Goal: Task Accomplishment & Management: Complete application form

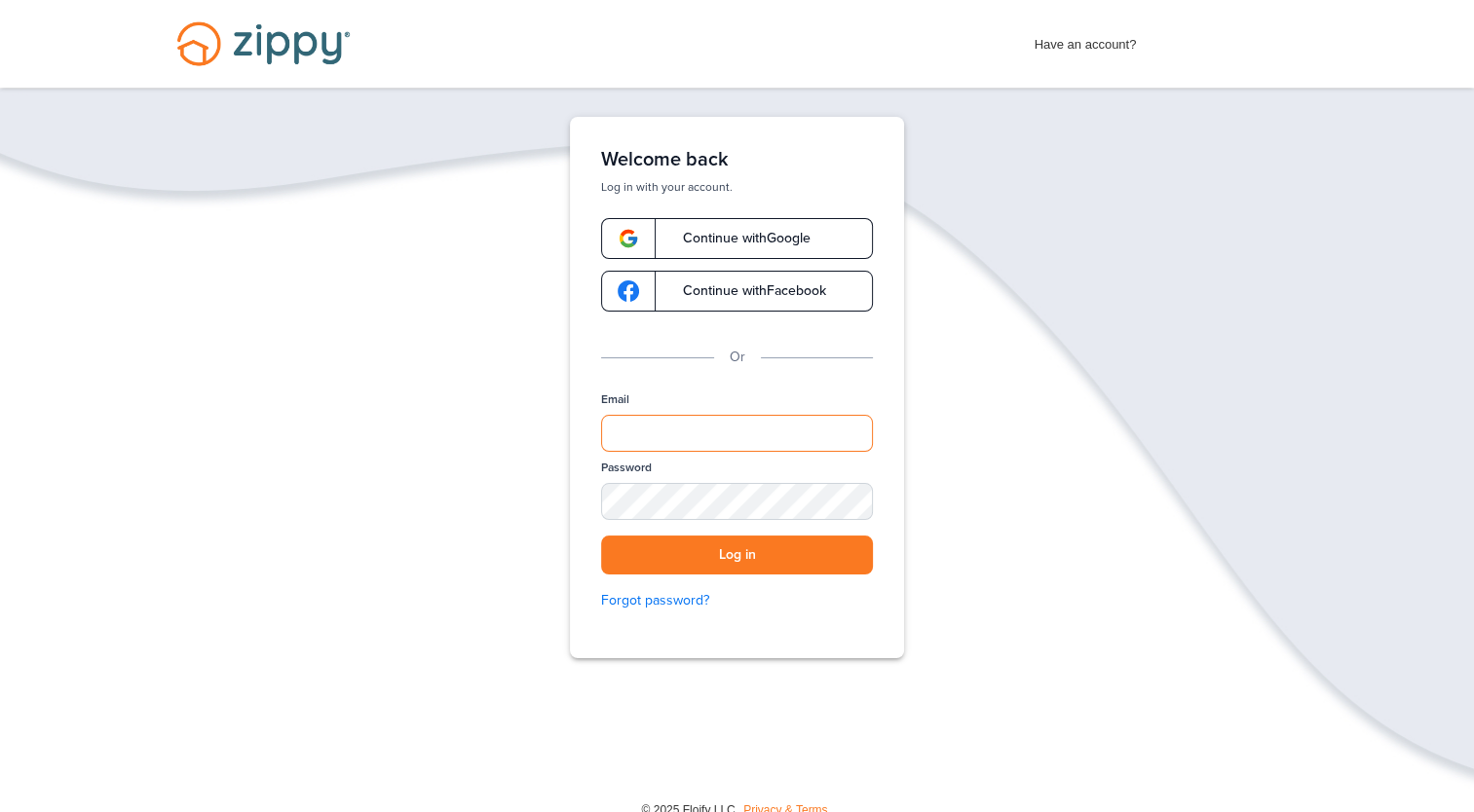
type input "**********"
click at [0, 0] on link "Log in" at bounding box center [0, 0] width 0 height 0
type input "**********"
click at [776, 551] on button "Log in" at bounding box center [737, 556] width 271 height 40
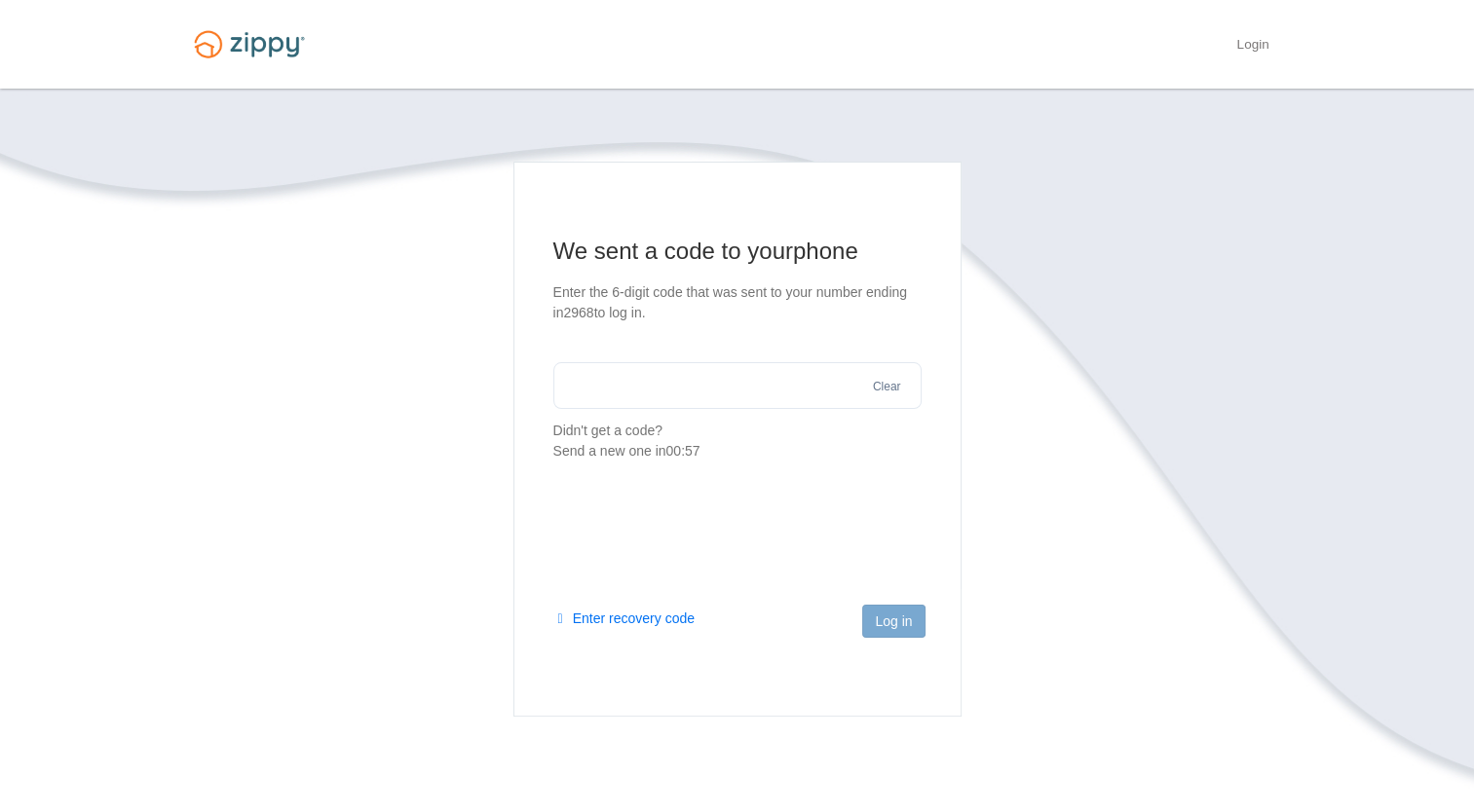
click at [715, 398] on input "text" at bounding box center [738, 385] width 368 height 47
type input "******"
click at [887, 621] on button "Log in" at bounding box center [893, 621] width 62 height 33
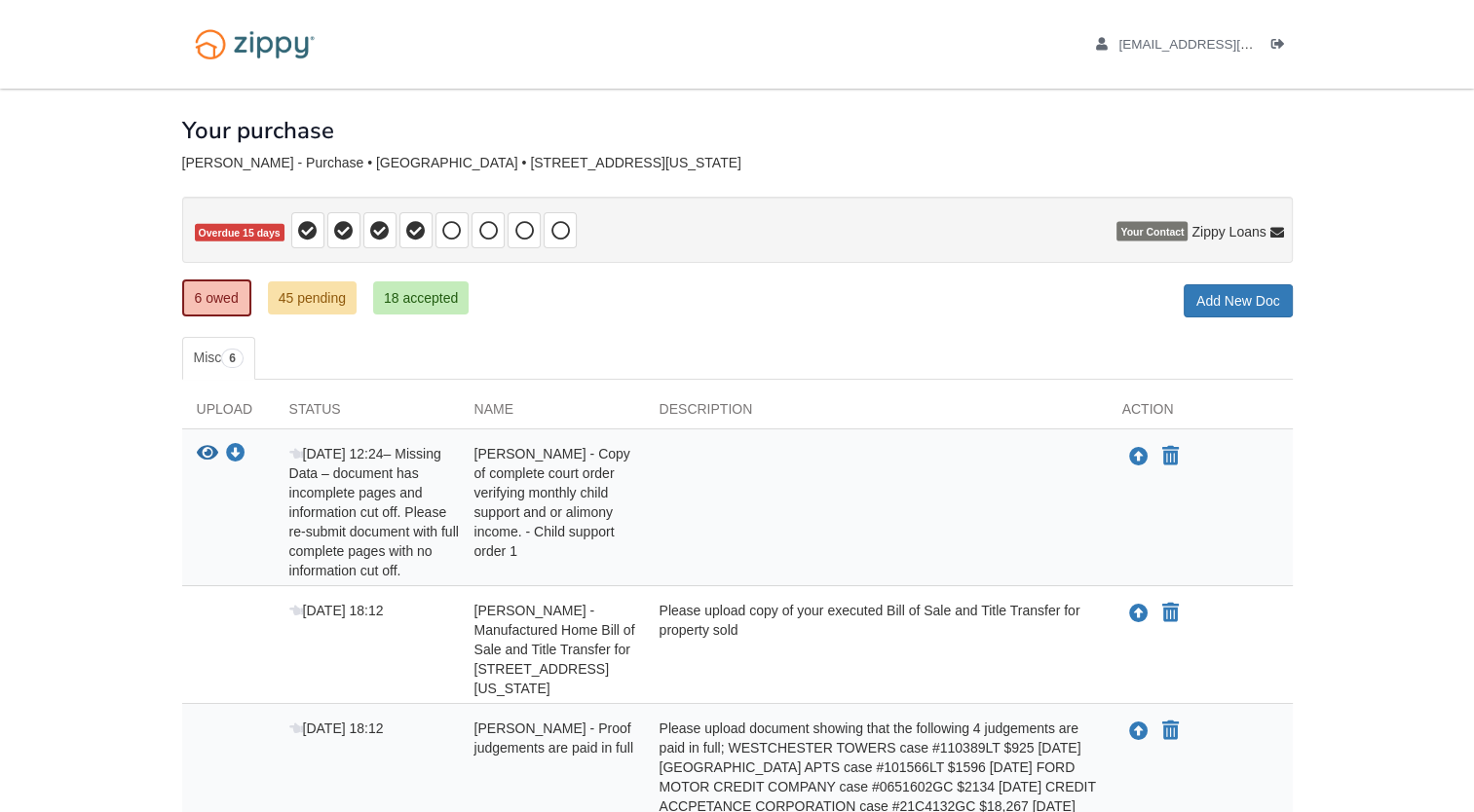
drag, startPoint x: 0, startPoint y: 0, endPoint x: 1403, endPoint y: 476, distance: 1481.5
click at [1403, 476] on body "[EMAIL_ADDRESS][DOMAIN_NAME] Logout" at bounding box center [737, 607] width 1474 height 1215
click at [1129, 457] on icon "Upload Amy Anderson - Copy of complete court order verifying monthly child supp…" at bounding box center [1139, 457] width 20 height 20
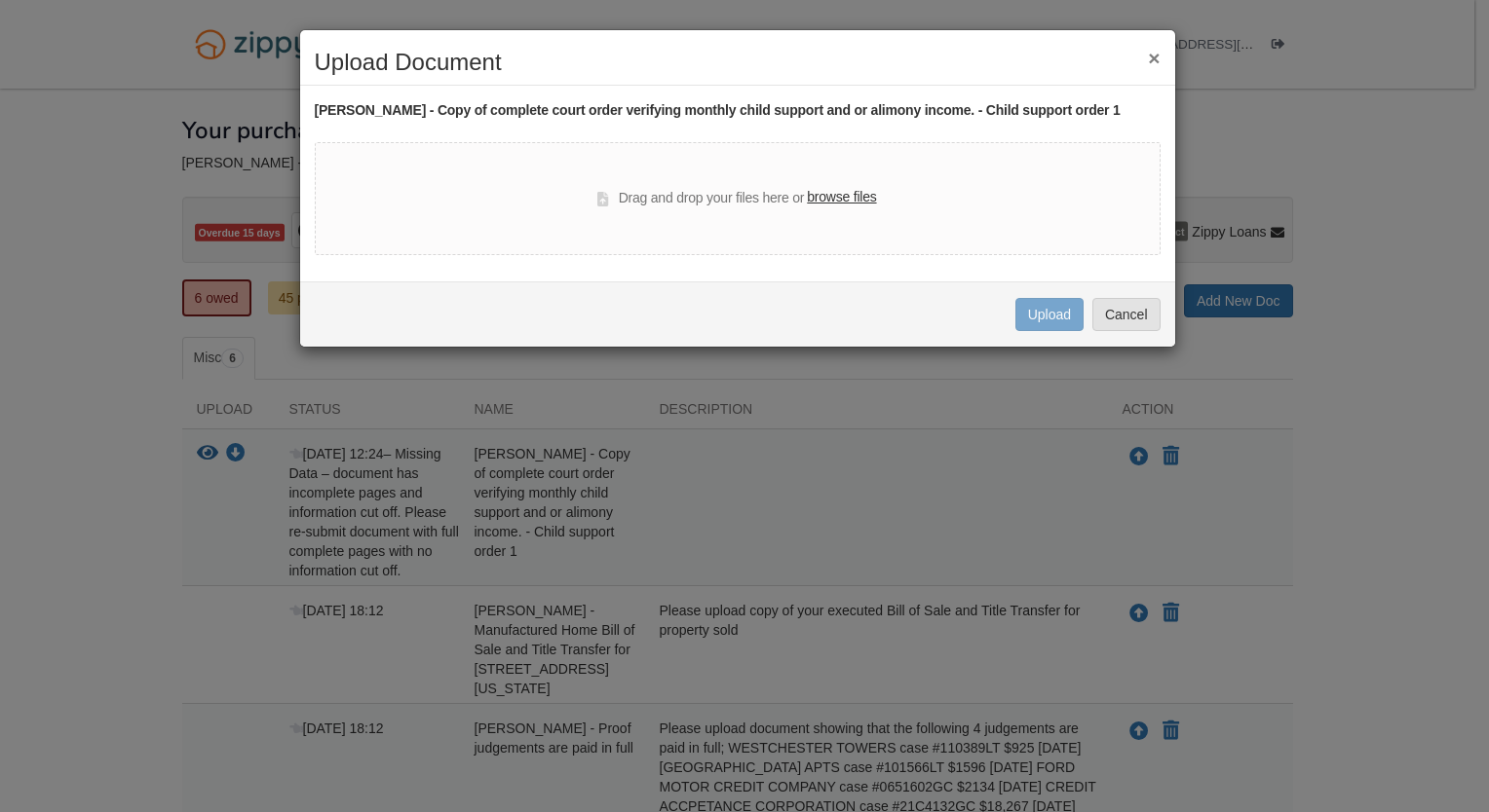
click at [858, 193] on label "browse files" at bounding box center [841, 198] width 69 height 22
click at [0, 0] on input "browse files" at bounding box center [0, 0] width 0 height 0
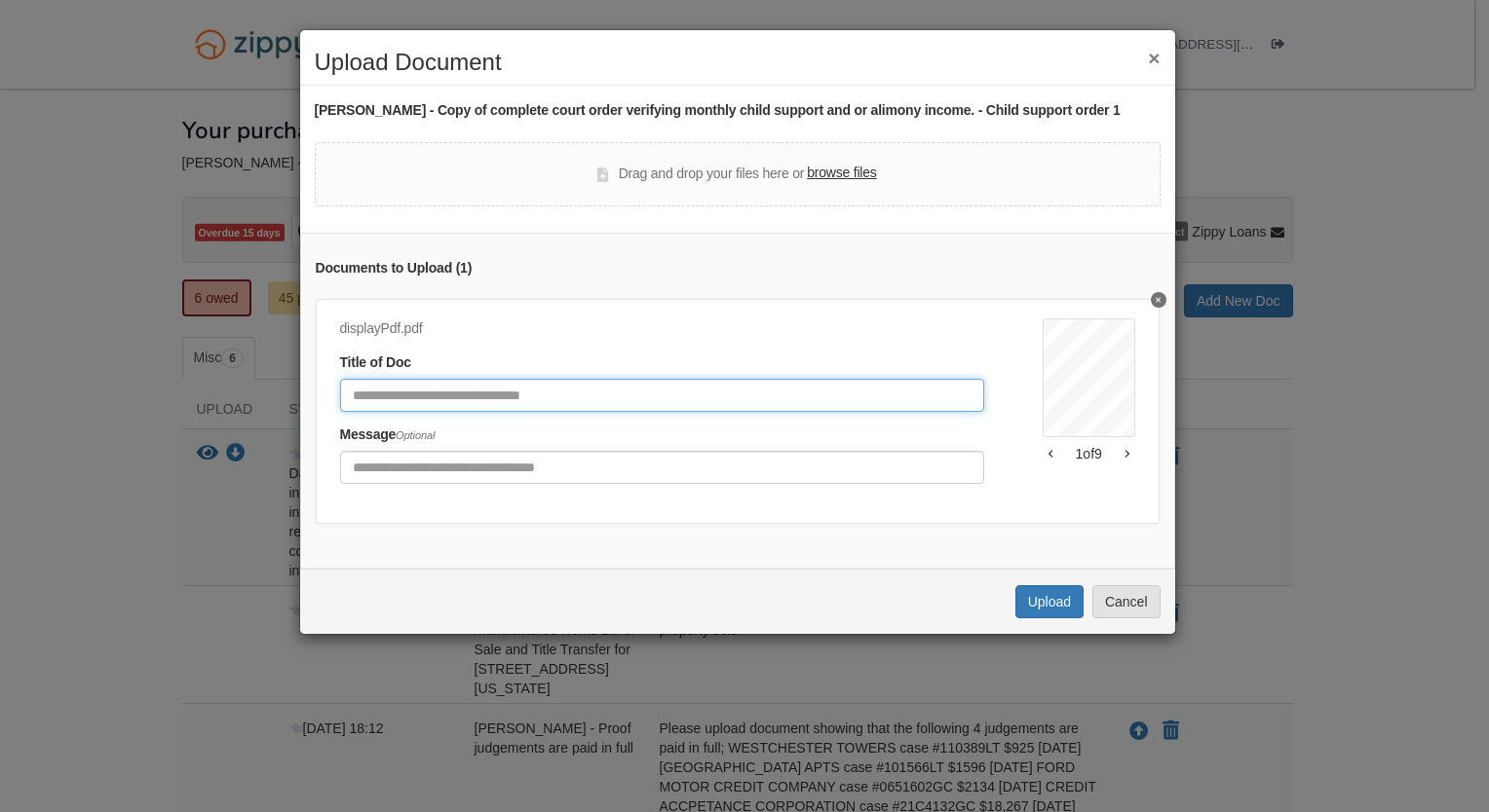
click at [682, 387] on input "Document Title" at bounding box center [662, 395] width 644 height 33
type input "**********"
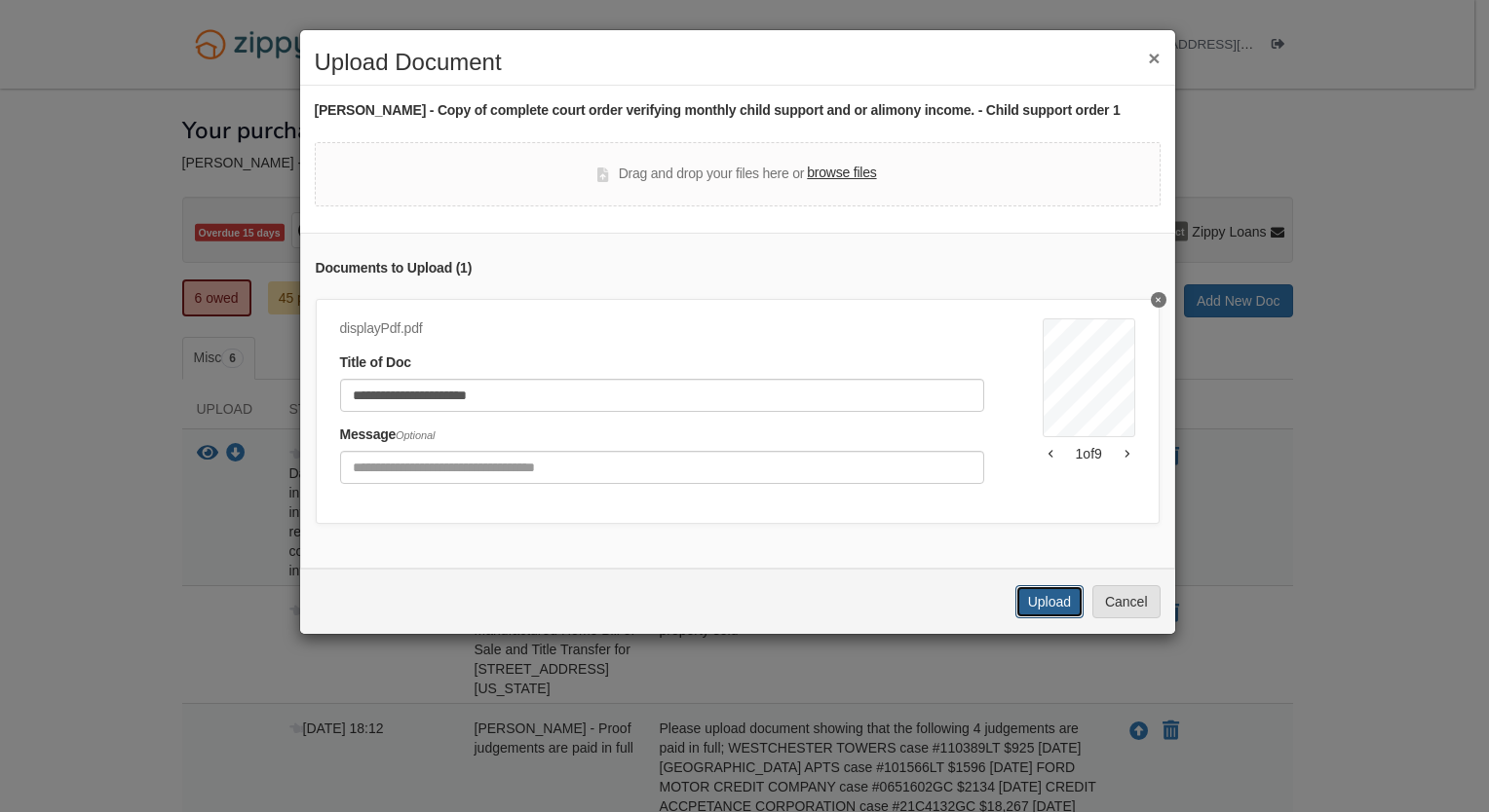
click at [1045, 609] on button "Upload" at bounding box center [1049, 601] width 68 height 33
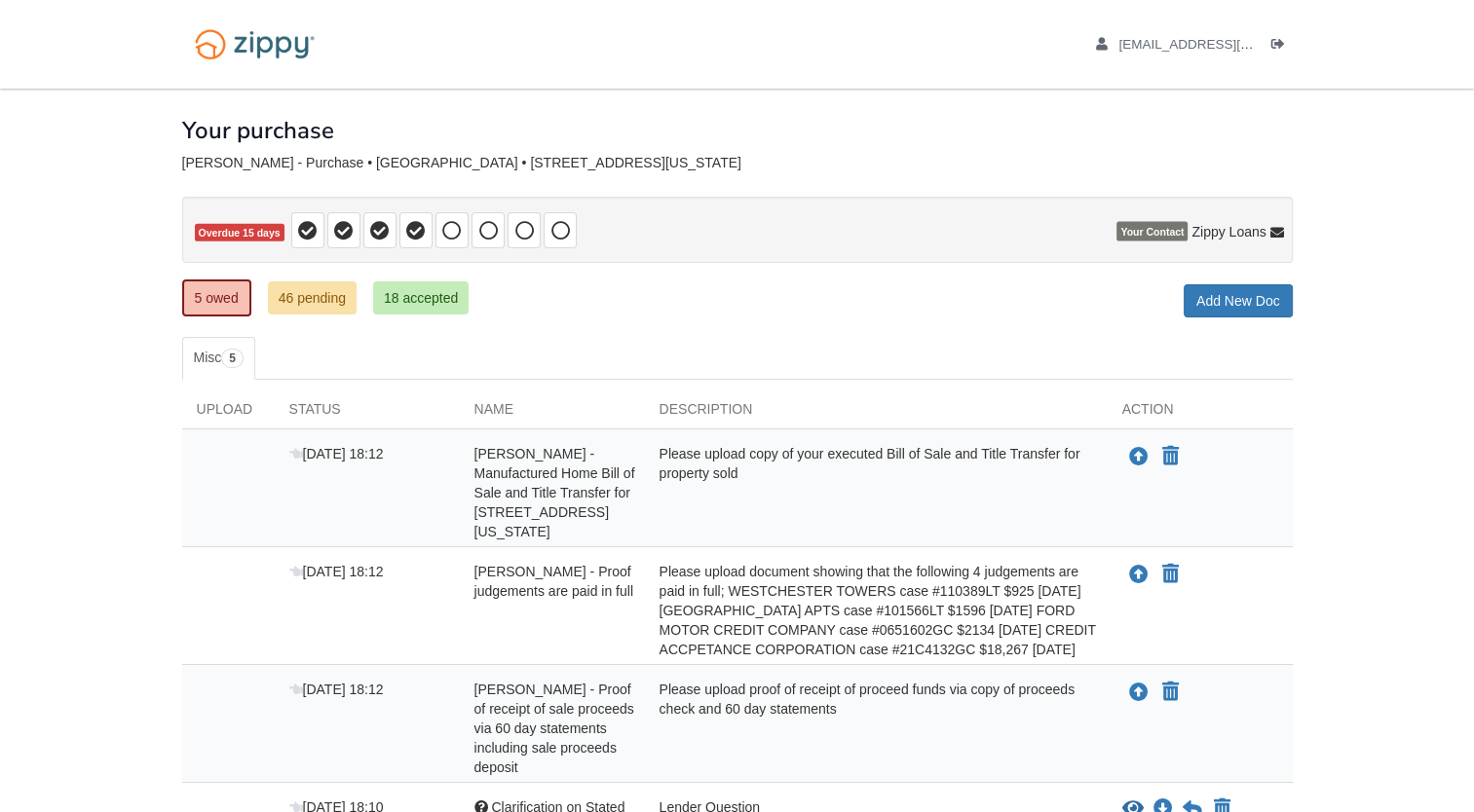
click at [1303, 579] on div "× × × Pending Add Document Notice document will be included in the email sent t…" at bounding box center [737, 563] width 1139 height 951
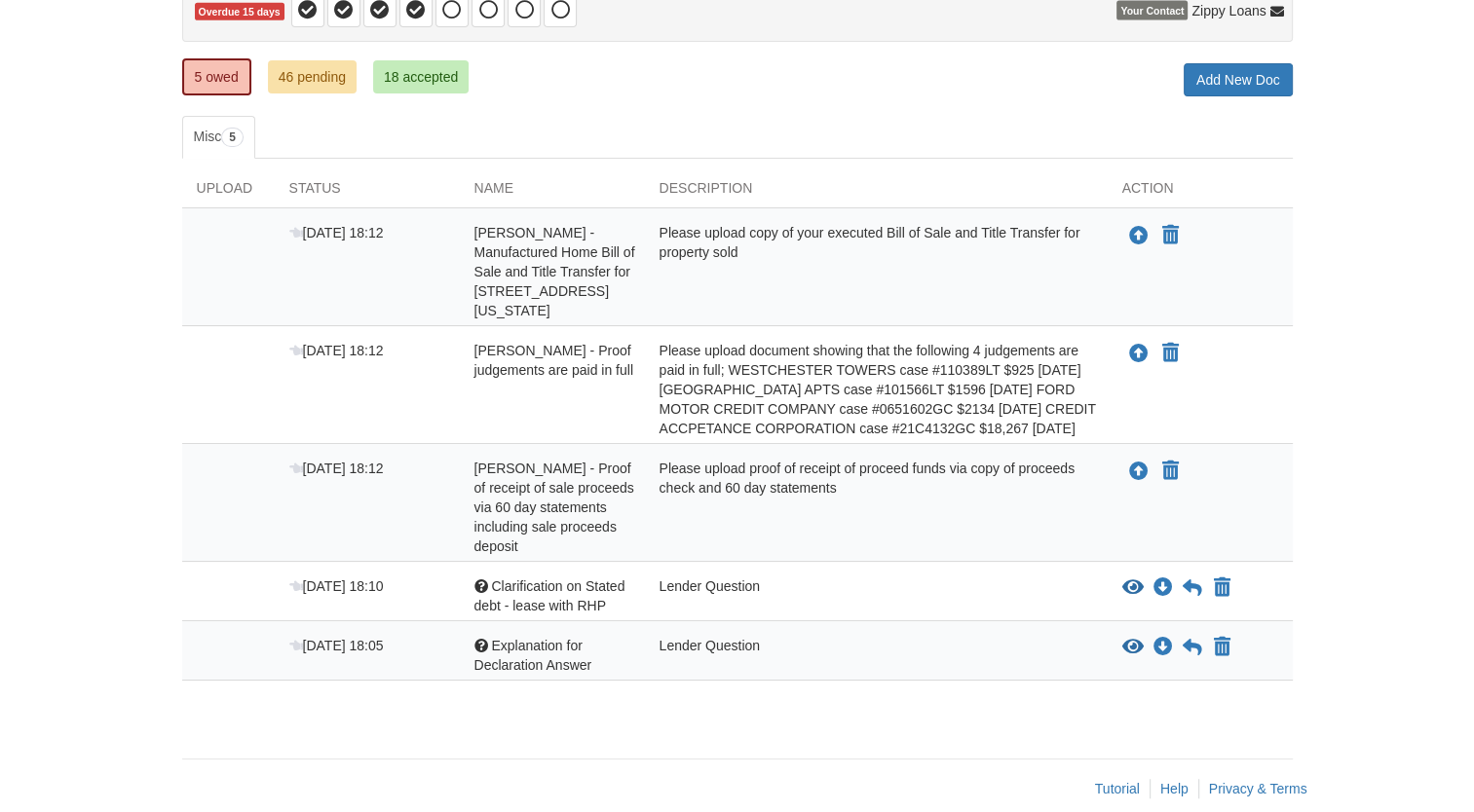
scroll to position [222, 0]
click at [1134, 577] on icon "View Clarification on Stated debt - lease with RHP" at bounding box center [1133, 587] width 22 height 20
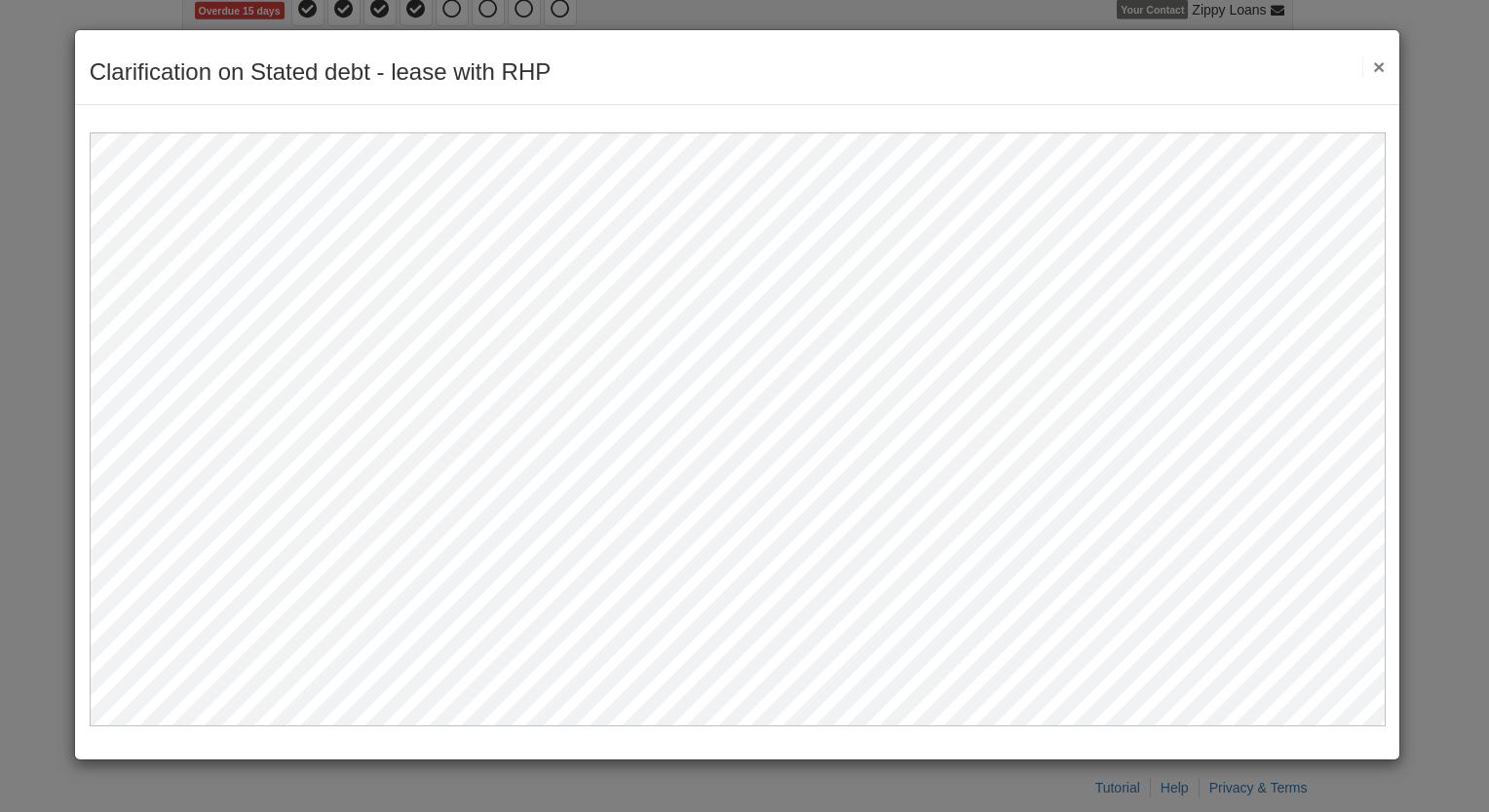
click at [1378, 61] on button "×" at bounding box center [1373, 66] width 23 height 21
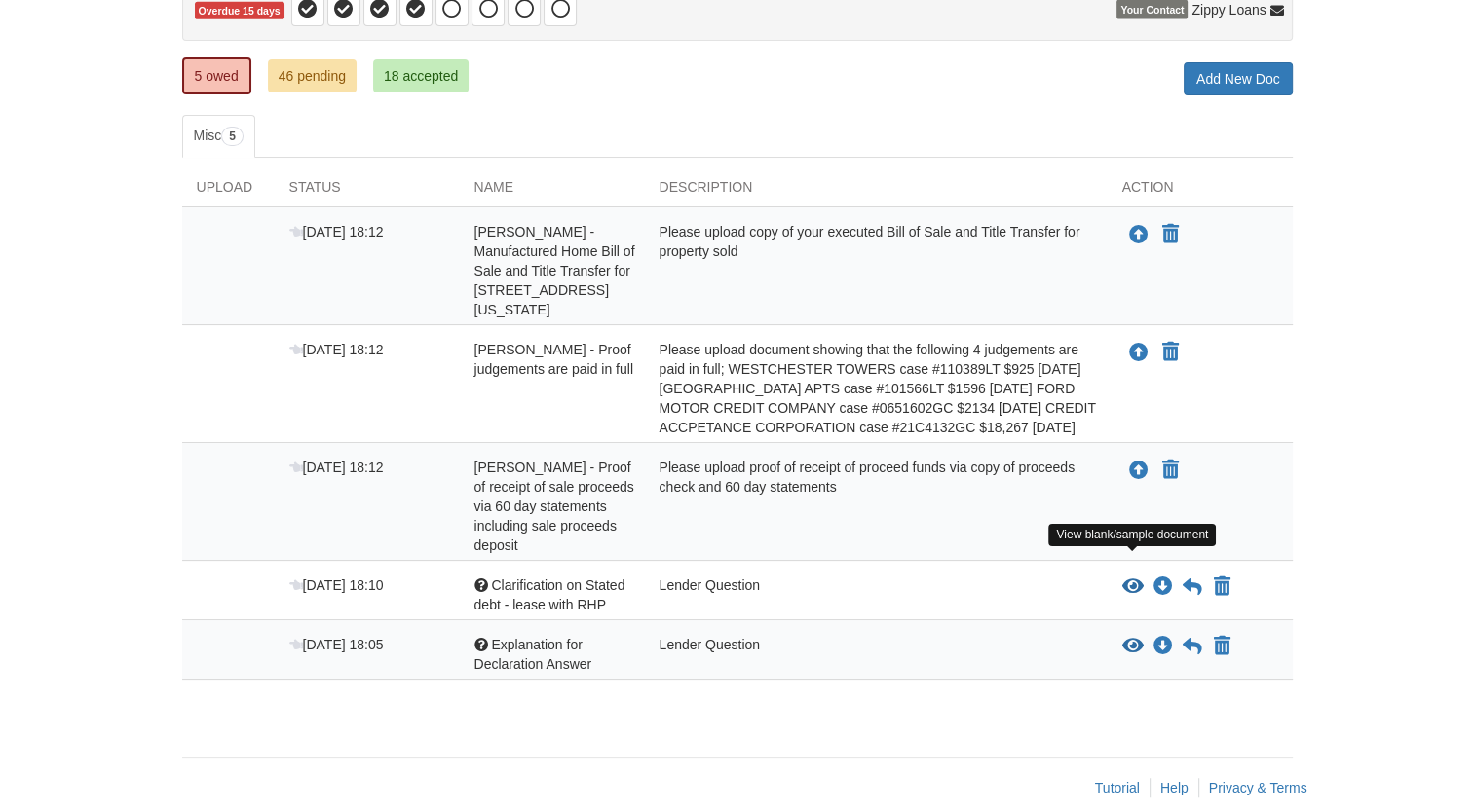
click at [1130, 577] on icon "View Clarification on Stated debt - lease with RHP" at bounding box center [1133, 587] width 22 height 20
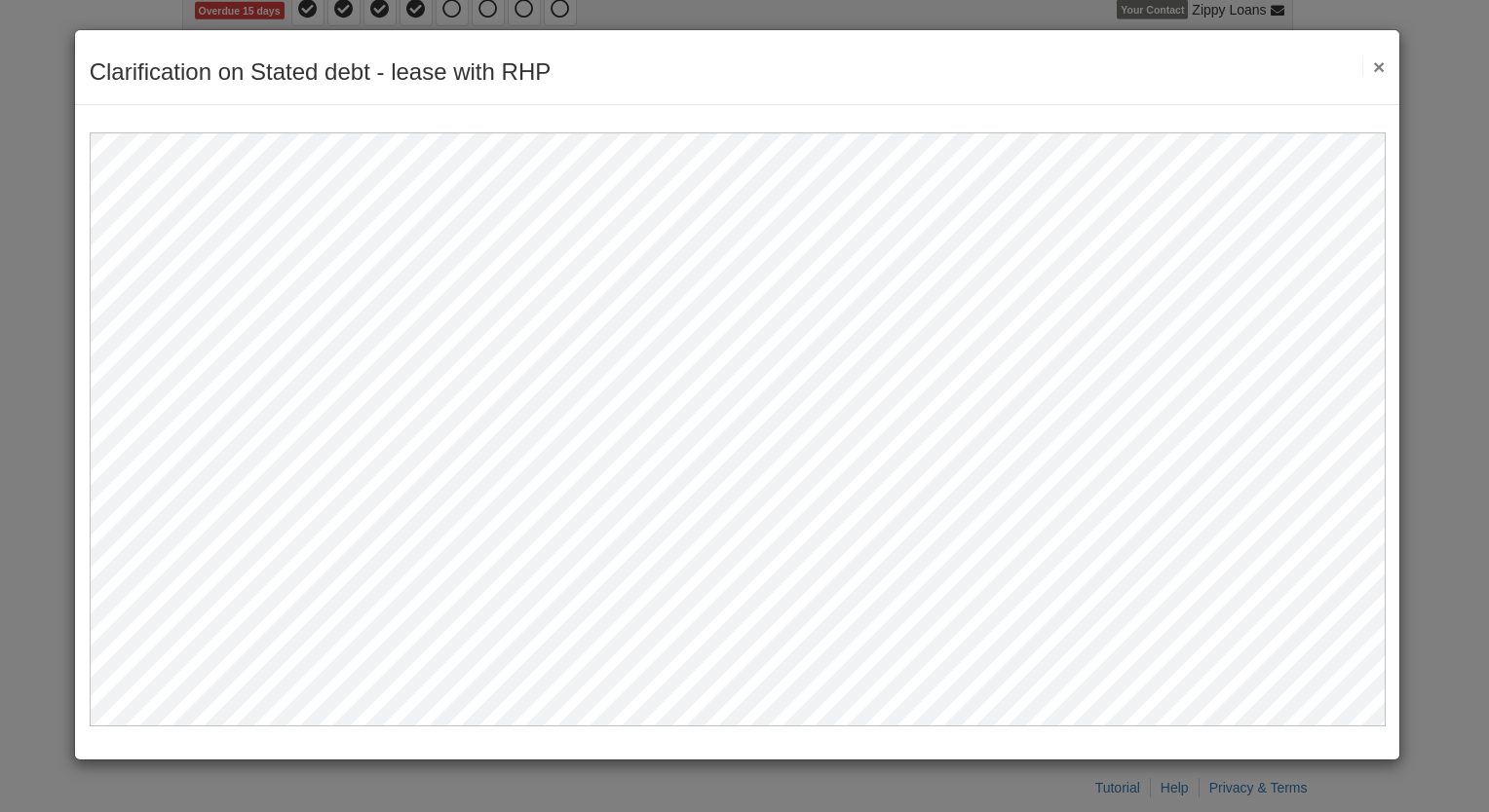
click at [1375, 64] on button "×" at bounding box center [1373, 66] width 23 height 21
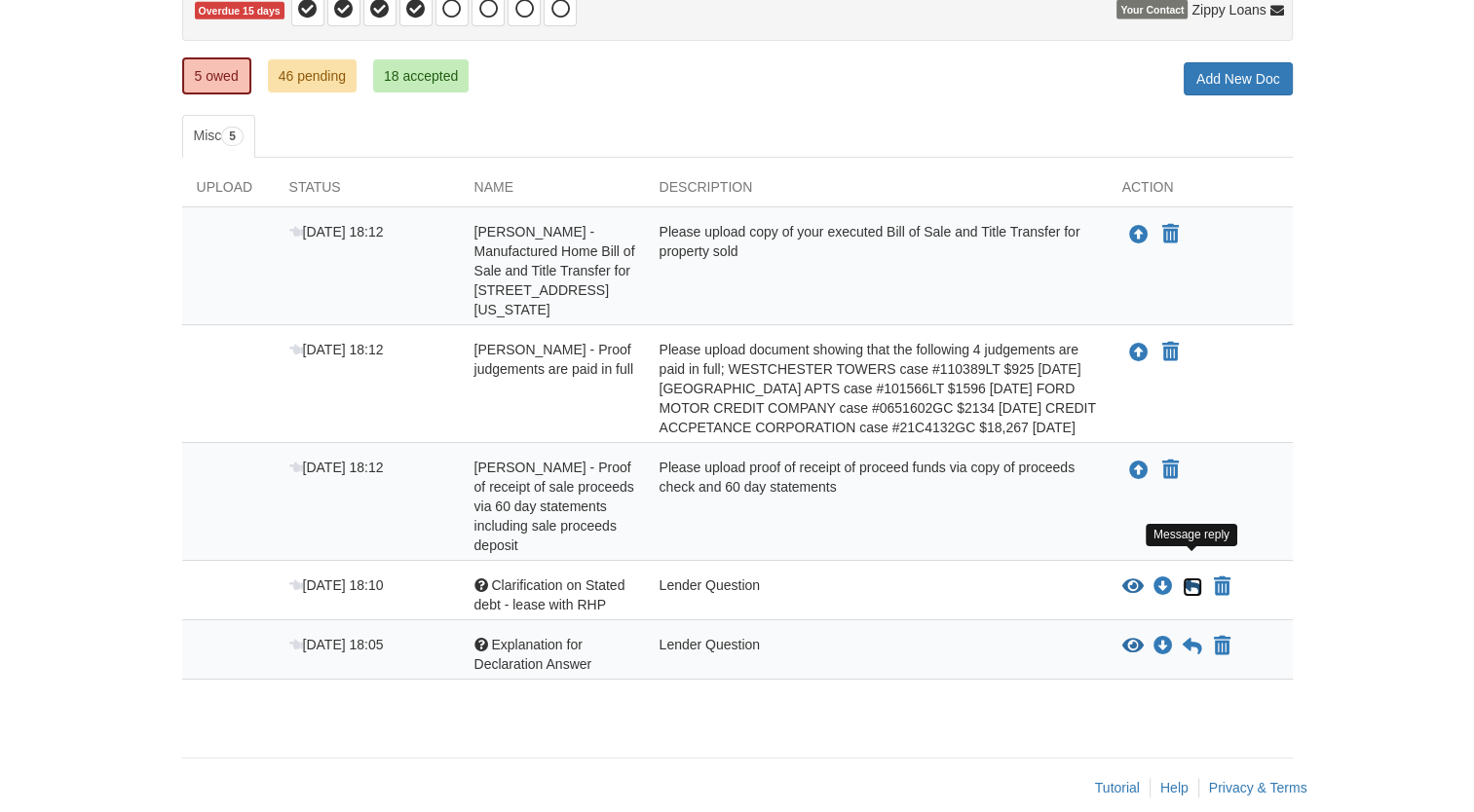
click at [1189, 577] on icon at bounding box center [1193, 587] width 20 height 20
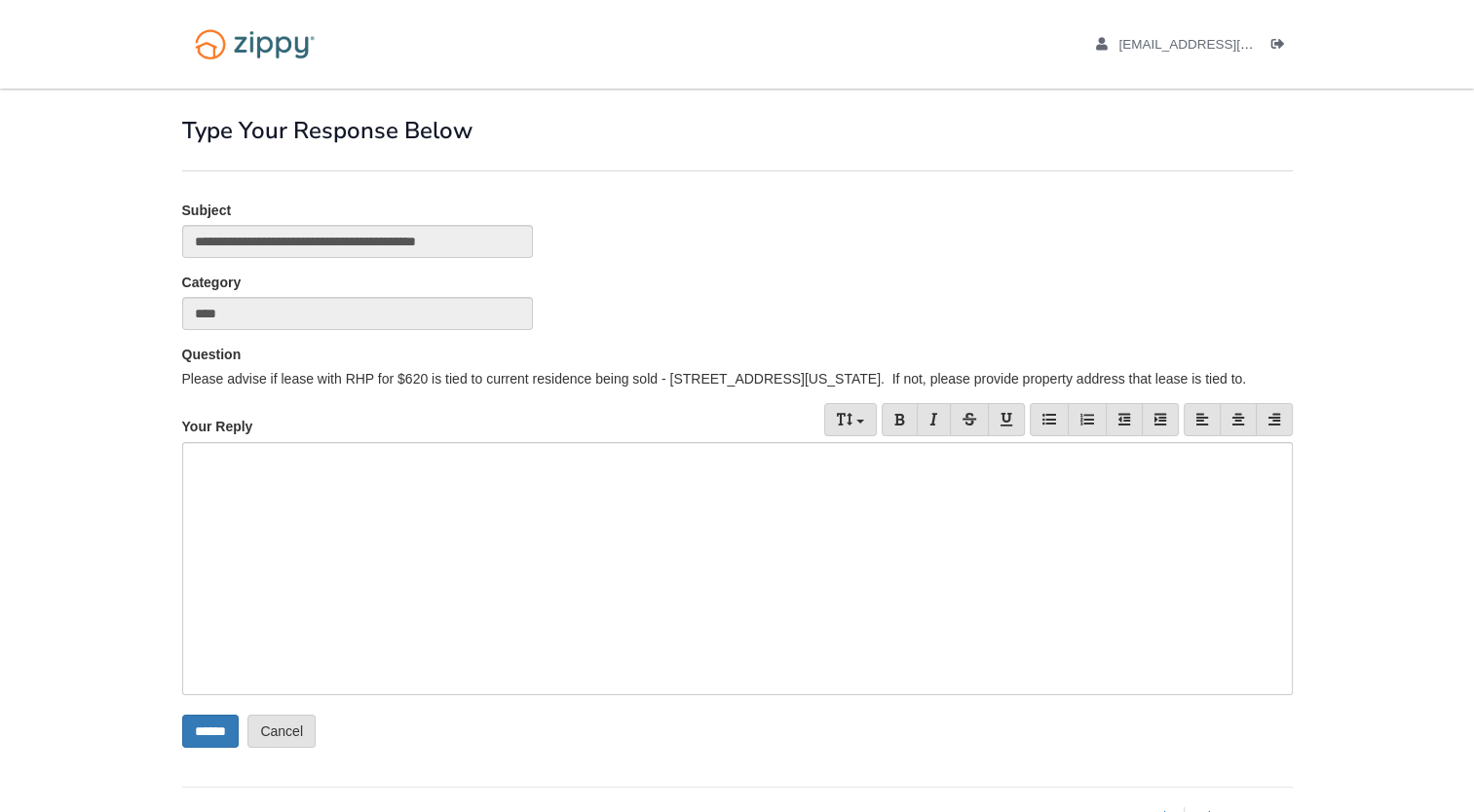
click at [772, 495] on div at bounding box center [737, 568] width 1110 height 254
click at [207, 734] on input "******" at bounding box center [210, 731] width 56 height 33
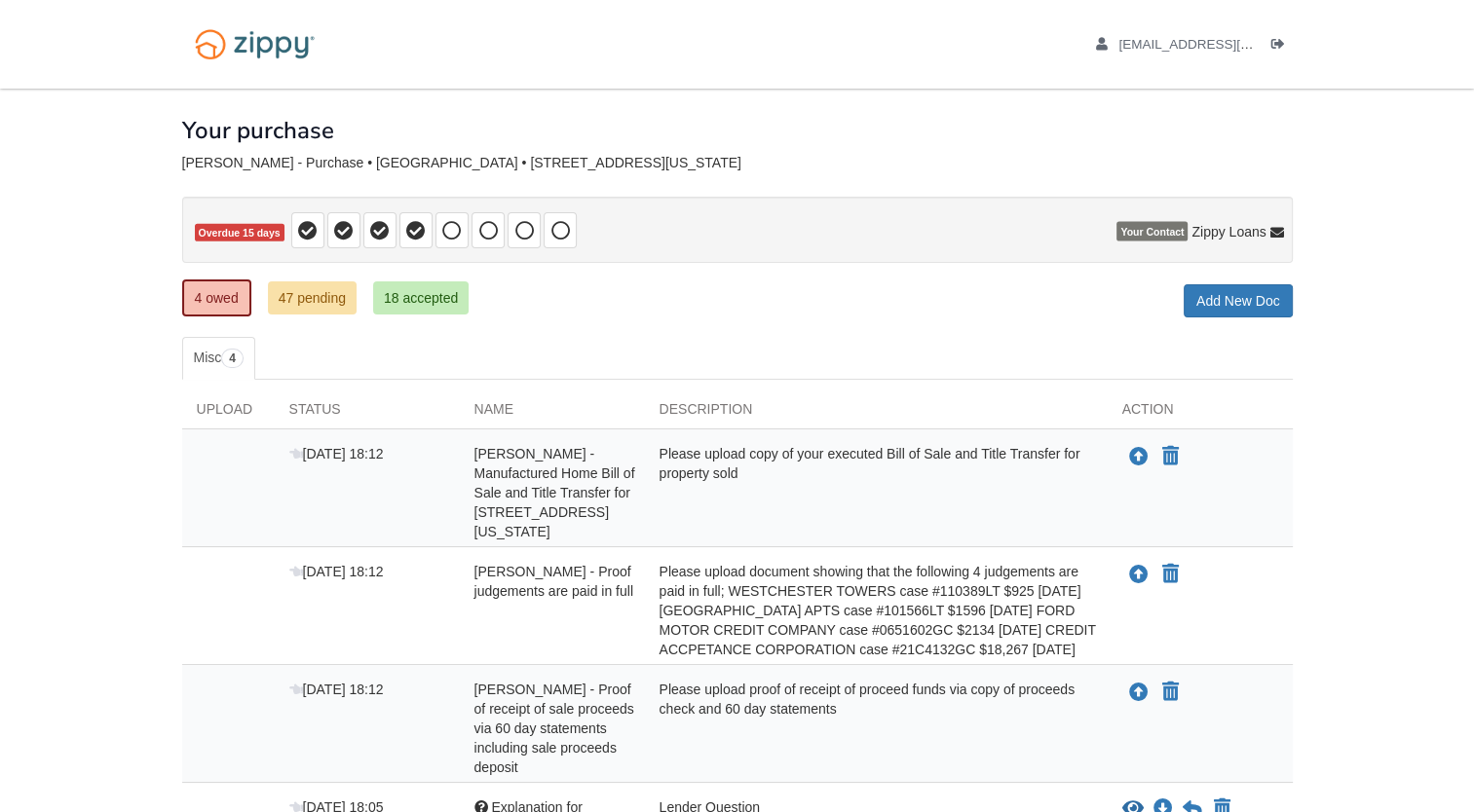
click at [1014, 735] on div "Please upload proof of receipt of proceed funds via copy of proceeds check and …" at bounding box center [876, 728] width 463 height 97
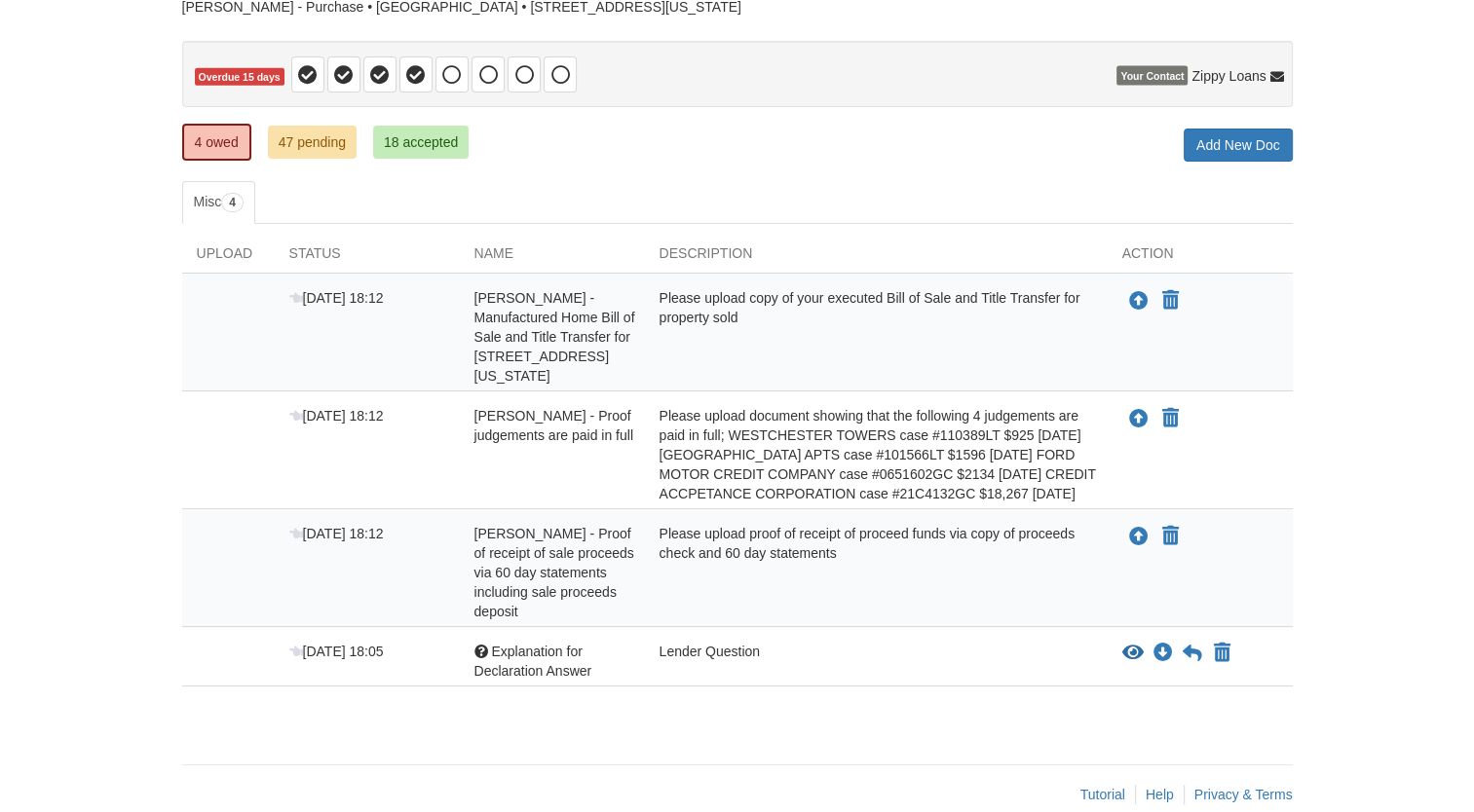
scroll to position [163, 0]
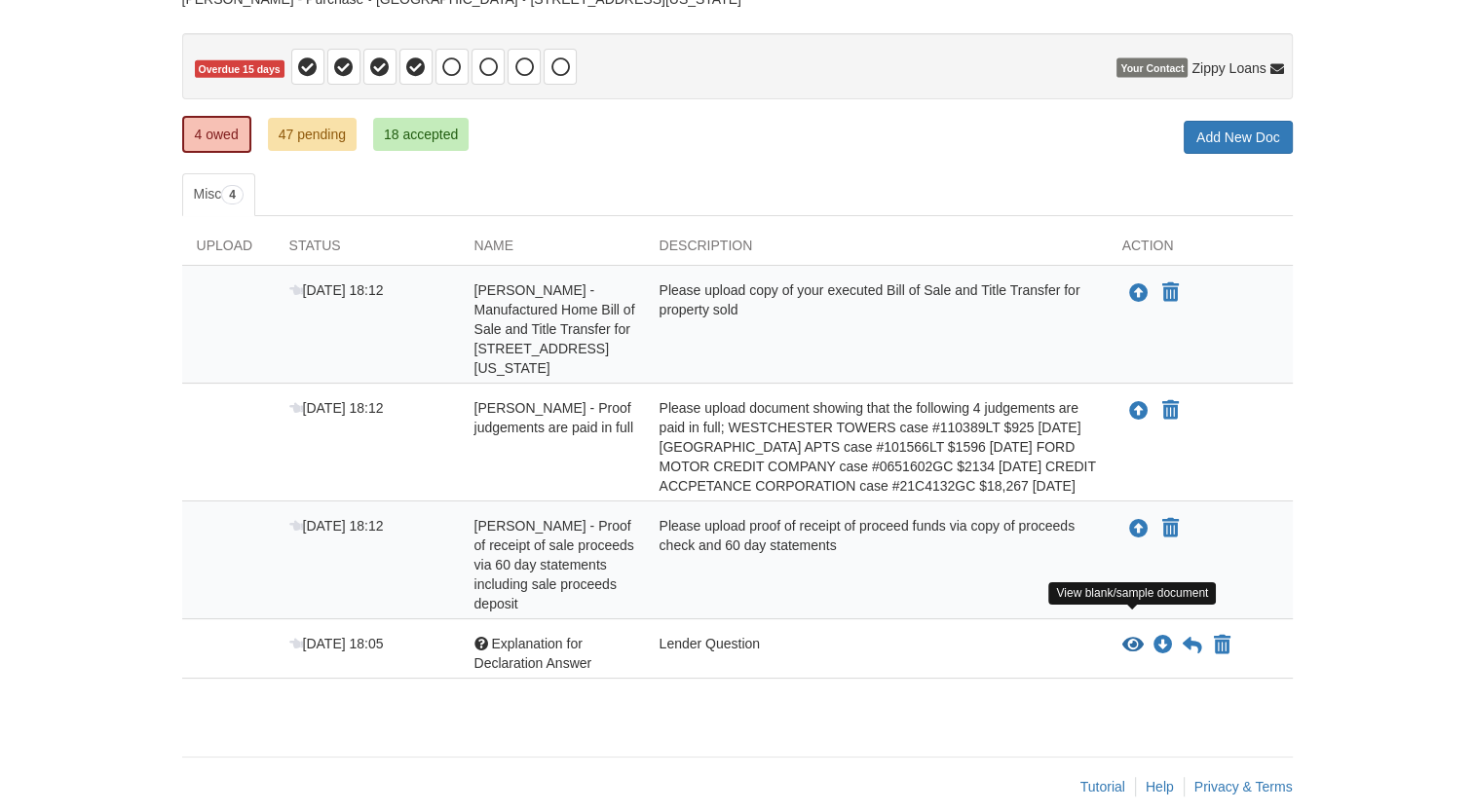
click at [1136, 636] on icon "View Explanation for Declaration Answer" at bounding box center [1133, 646] width 22 height 20
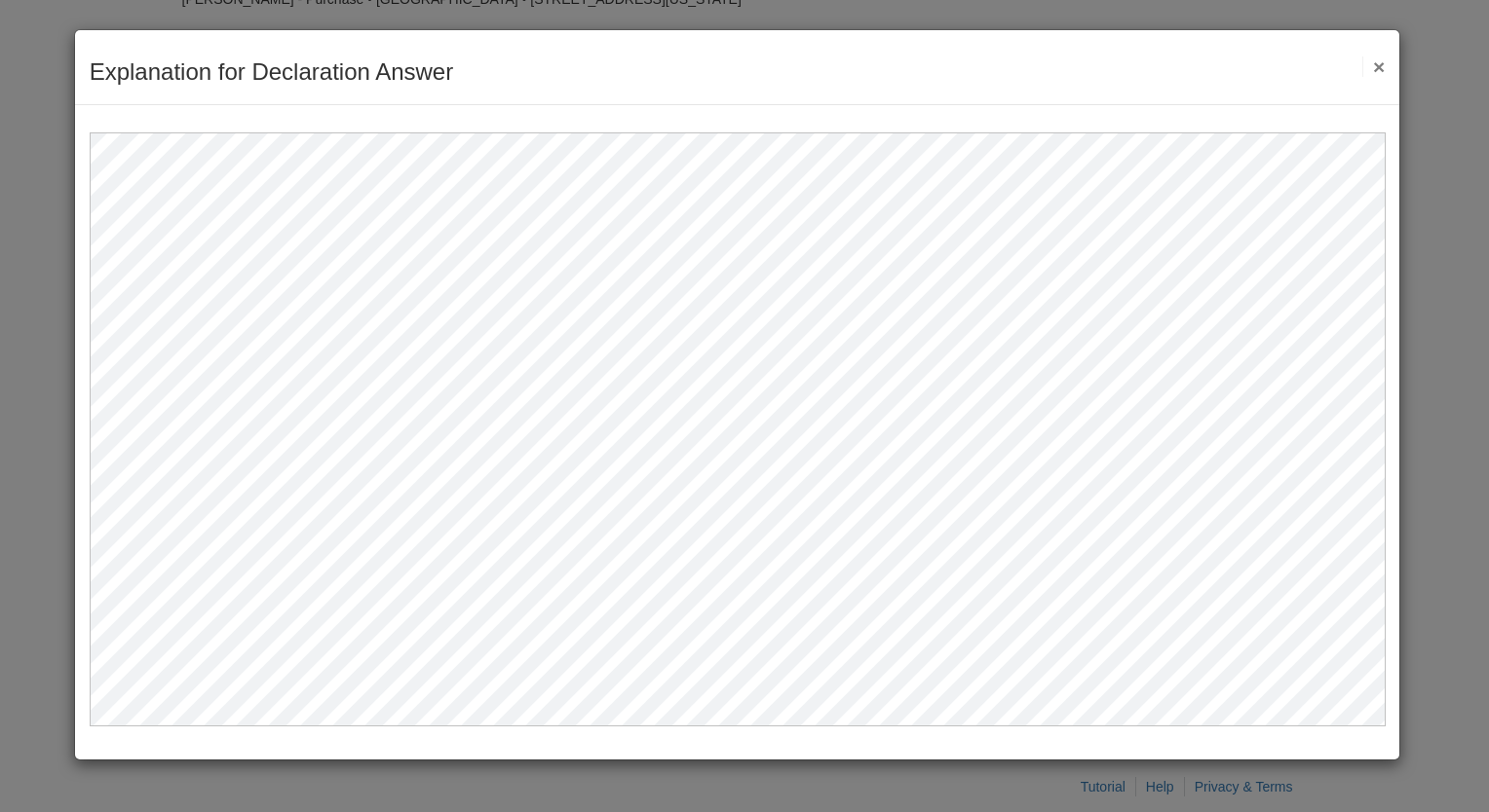
click at [1374, 68] on button "×" at bounding box center [1373, 66] width 23 height 21
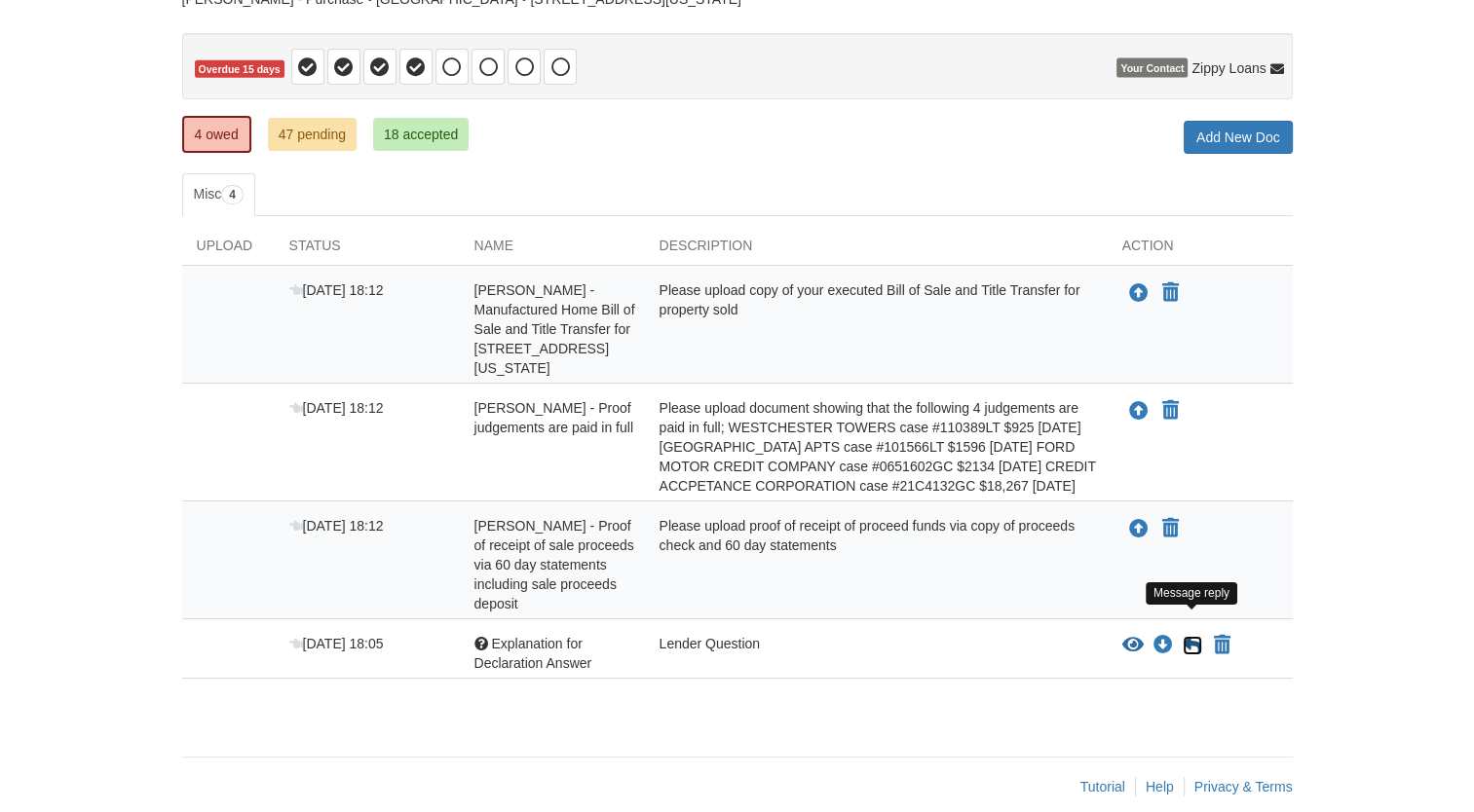
click at [1197, 636] on icon at bounding box center [1193, 646] width 20 height 20
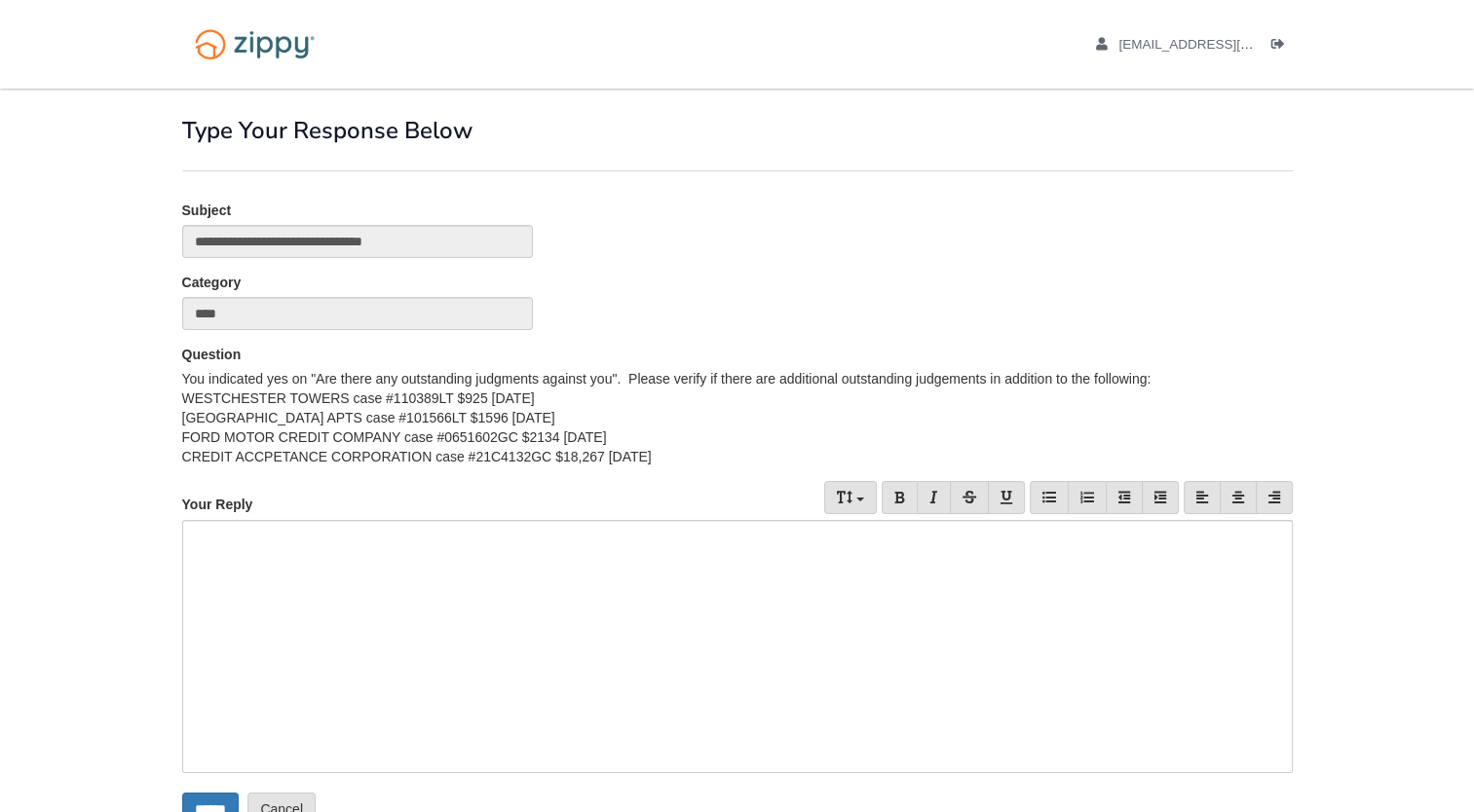
click at [766, 610] on div at bounding box center [737, 647] width 1110 height 254
click at [222, 804] on input "******" at bounding box center [210, 808] width 56 height 33
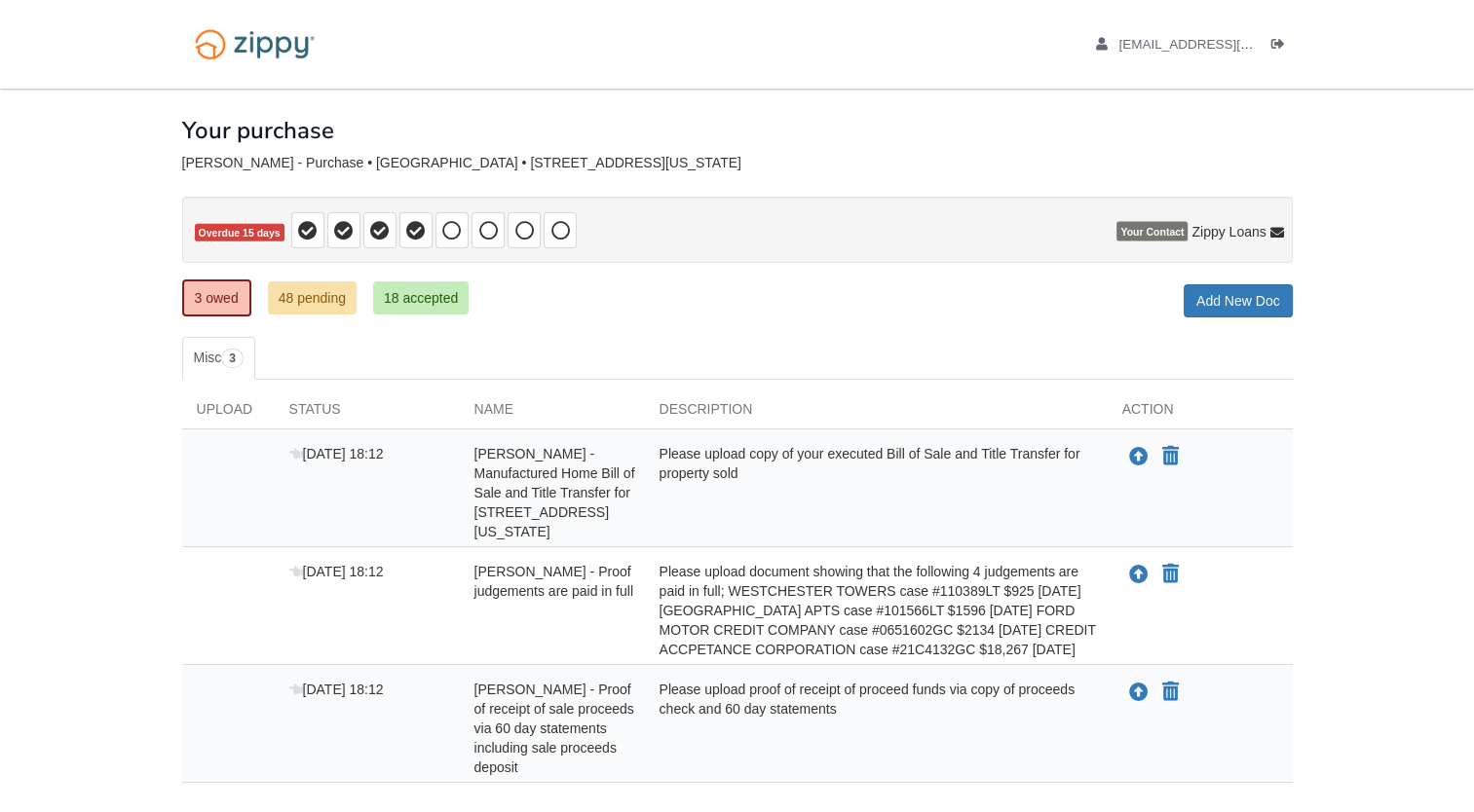
click at [1328, 572] on body "[EMAIL_ADDRESS][DOMAIN_NAME] Logout" at bounding box center [737, 469] width 1474 height 940
